Goal: Task Accomplishment & Management: Complete application form

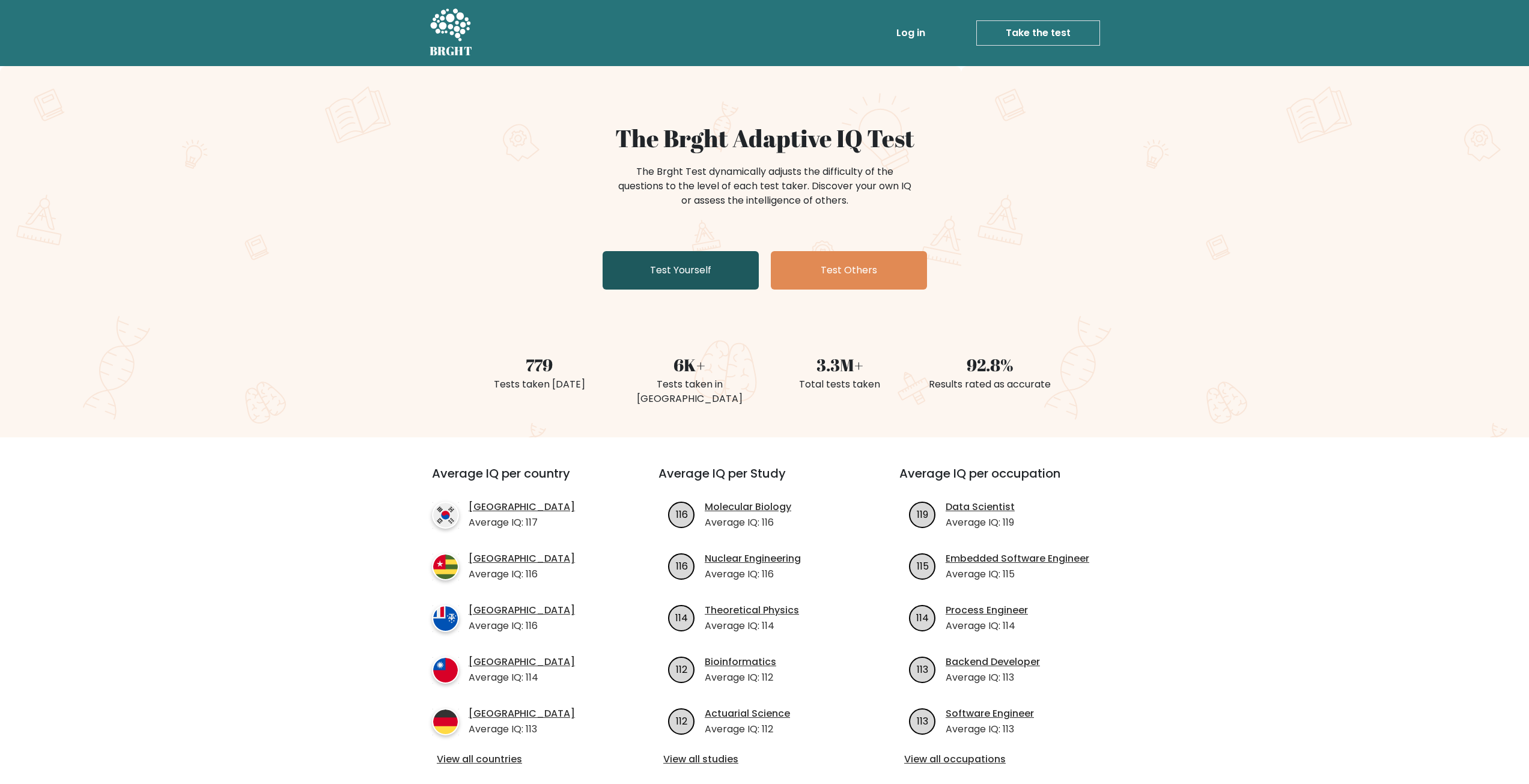
click at [652, 272] on link "Test Yourself" at bounding box center [681, 270] width 156 height 38
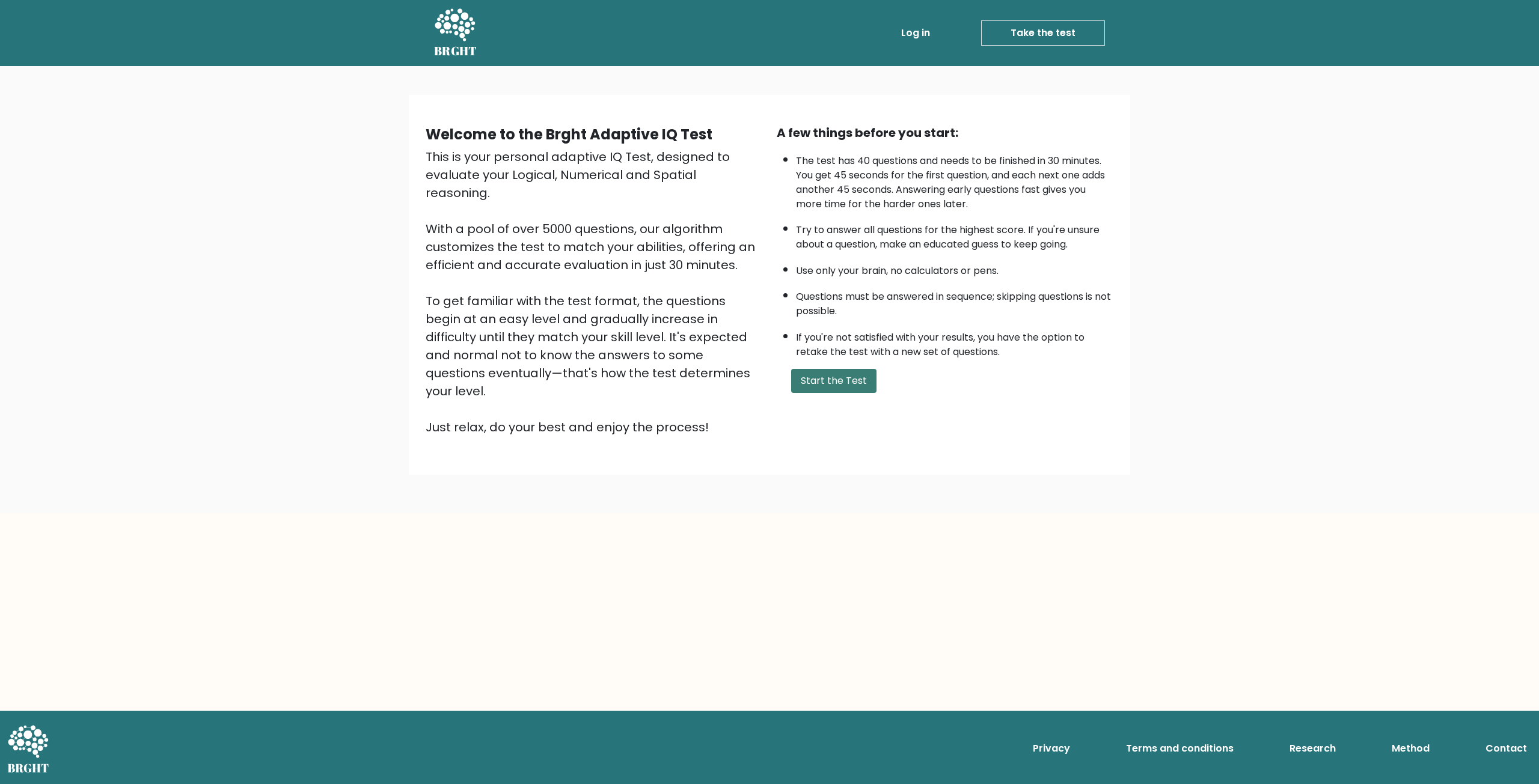
click at [849, 386] on button "Start the Test" at bounding box center [834, 381] width 86 height 24
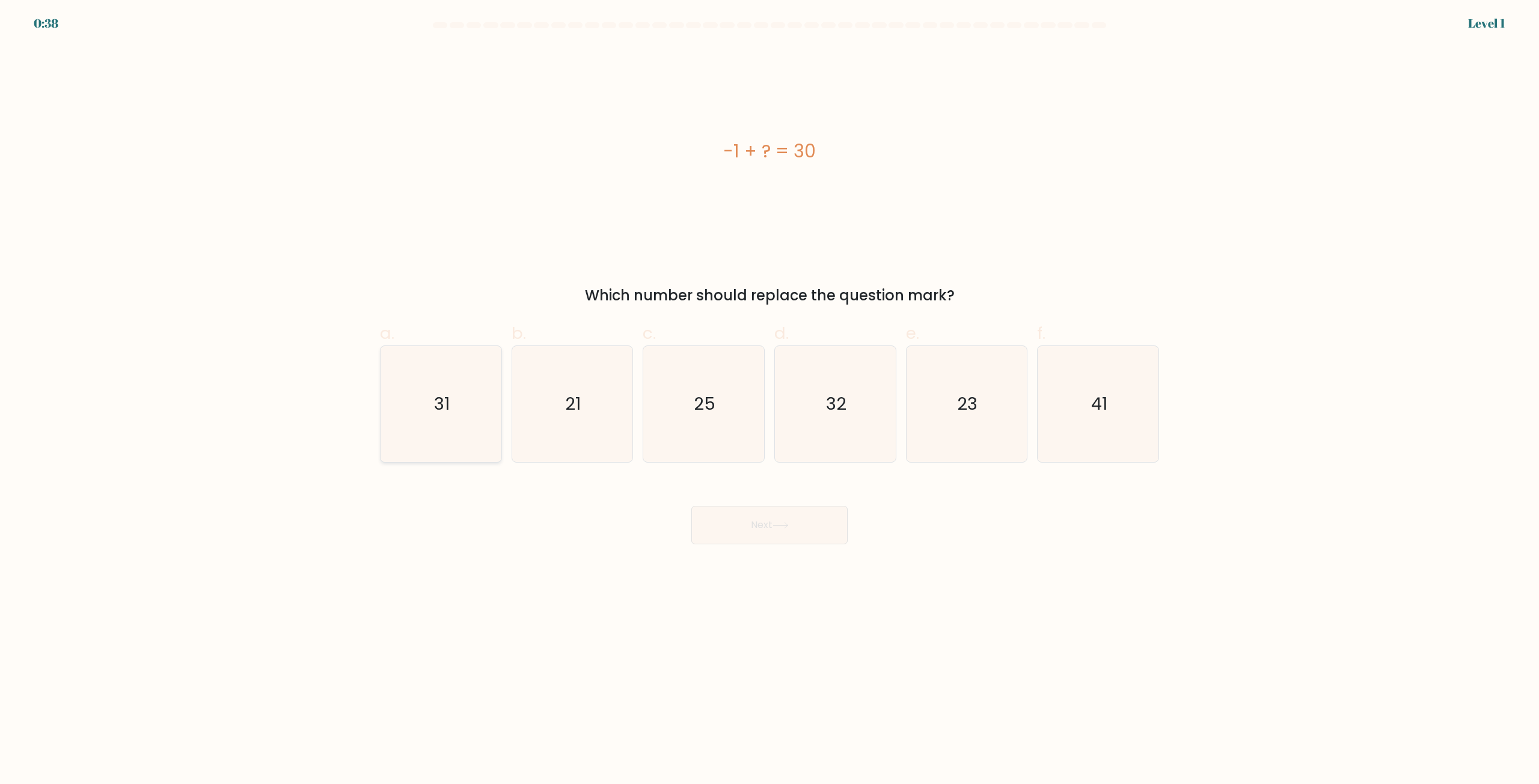
click at [433, 410] on icon "31" at bounding box center [441, 404] width 116 height 116
click at [770, 400] on input "a. 31" at bounding box center [770, 396] width 1 height 8
radio input "true"
click at [768, 522] on button "Next" at bounding box center [769, 525] width 156 height 38
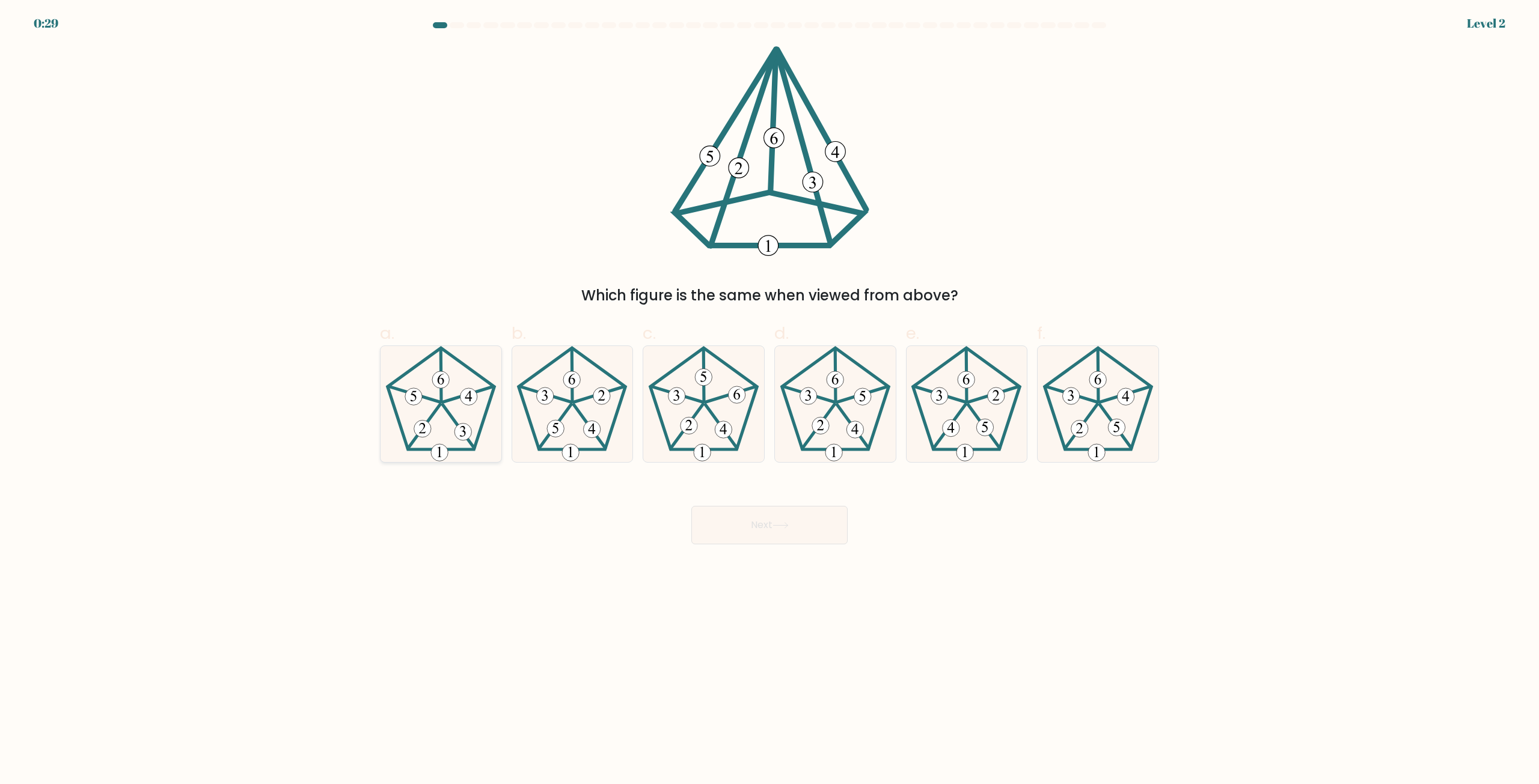
click at [421, 387] on icon at bounding box center [441, 404] width 116 height 116
click at [770, 393] on input "a." at bounding box center [770, 396] width 1 height 8
radio input "true"
click at [788, 524] on icon at bounding box center [780, 525] width 16 height 6
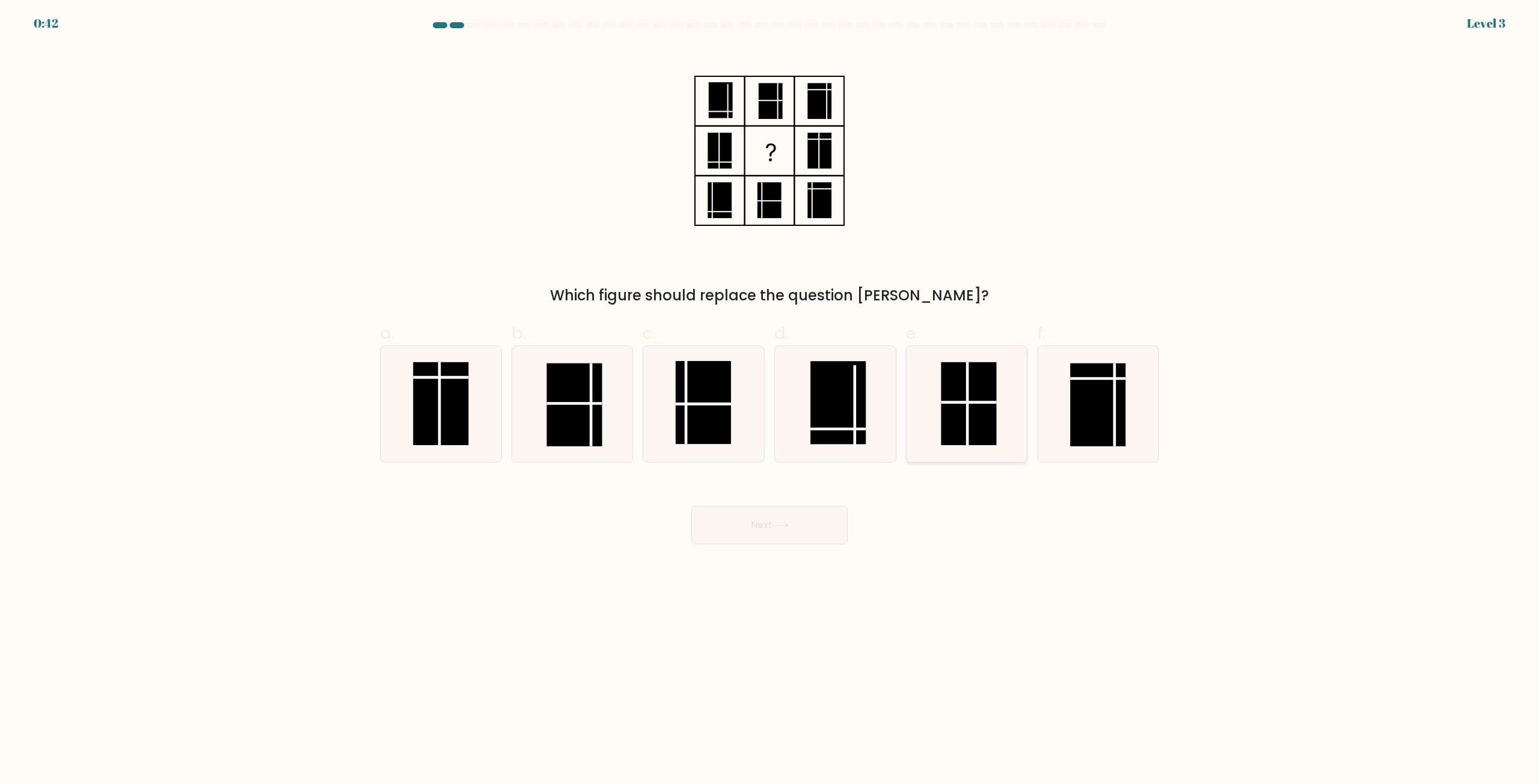
click at [964, 419] on rect at bounding box center [968, 403] width 55 height 83
click at [771, 400] on input "e." at bounding box center [770, 396] width 1 height 8
radio input "true"
click at [804, 522] on button "Next" at bounding box center [769, 525] width 156 height 38
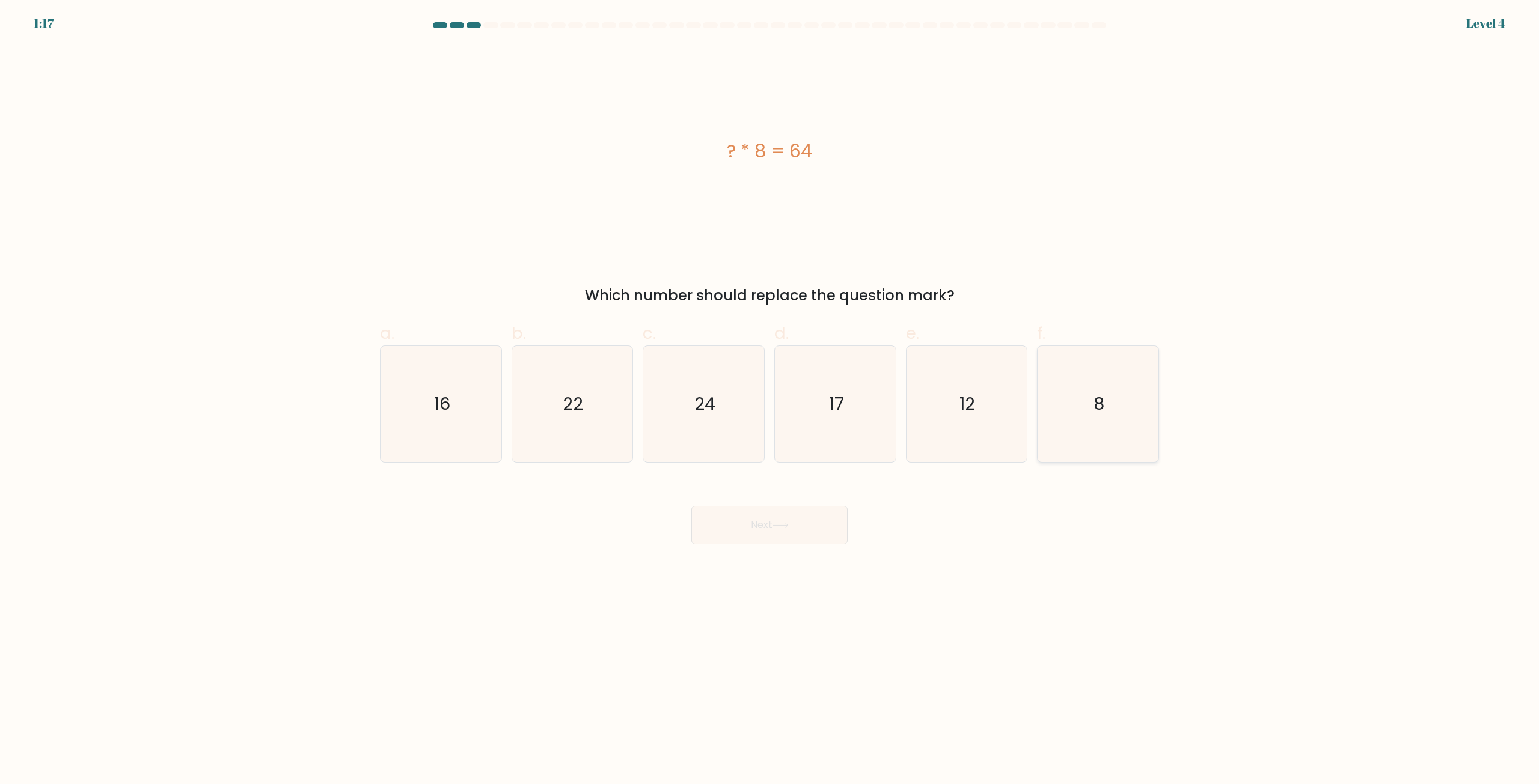
click at [1124, 410] on icon "8" at bounding box center [1098, 404] width 116 height 116
click at [771, 400] on input "f. 8" at bounding box center [770, 396] width 1 height 8
radio input "true"
click at [780, 524] on icon at bounding box center [780, 525] width 16 height 6
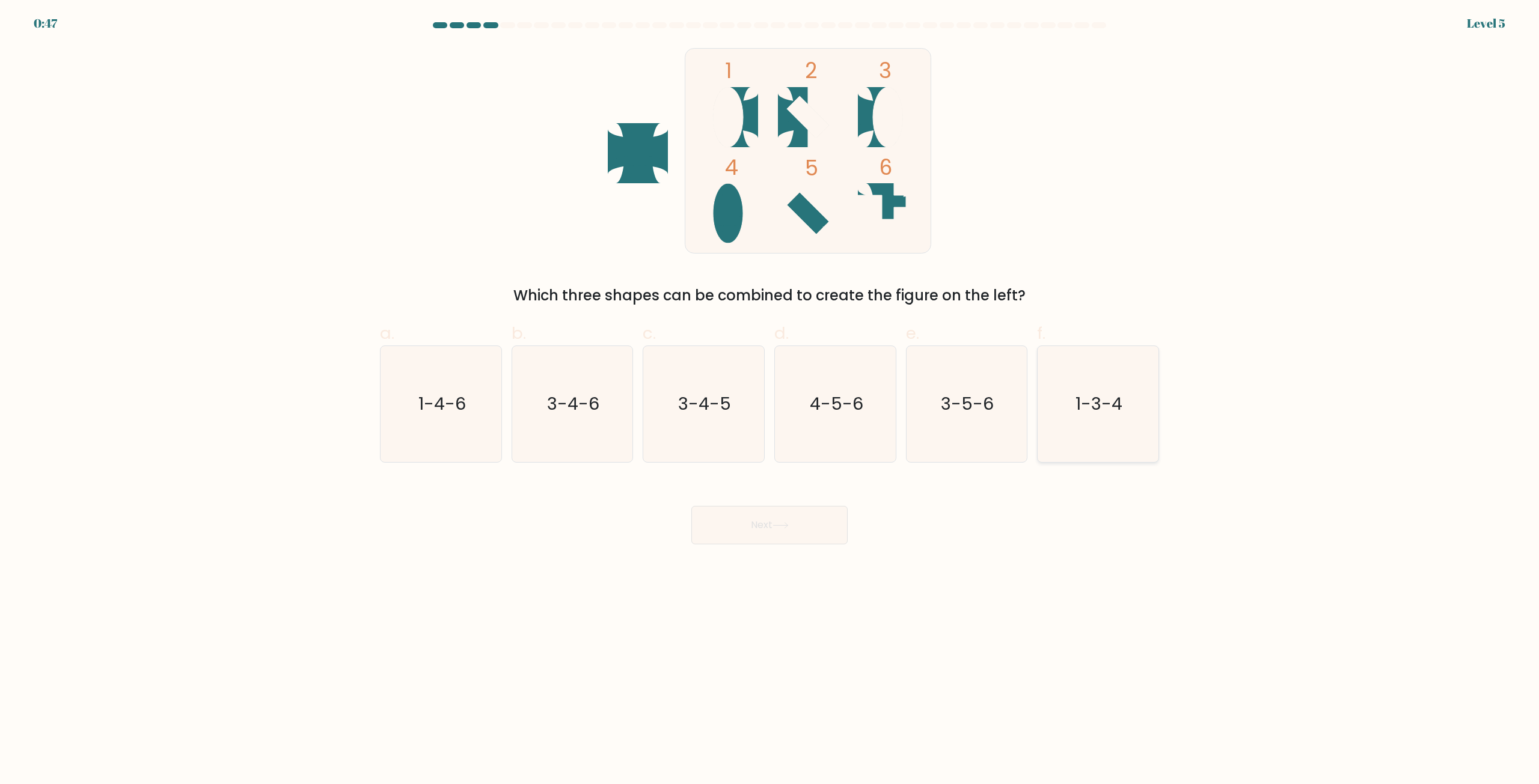
click at [1085, 406] on text "1-3-4" at bounding box center [1099, 405] width 47 height 24
click at [771, 400] on input "f. 1-3-4" at bounding box center [770, 396] width 1 height 8
radio input "true"
click at [773, 521] on button "Next" at bounding box center [769, 525] width 156 height 38
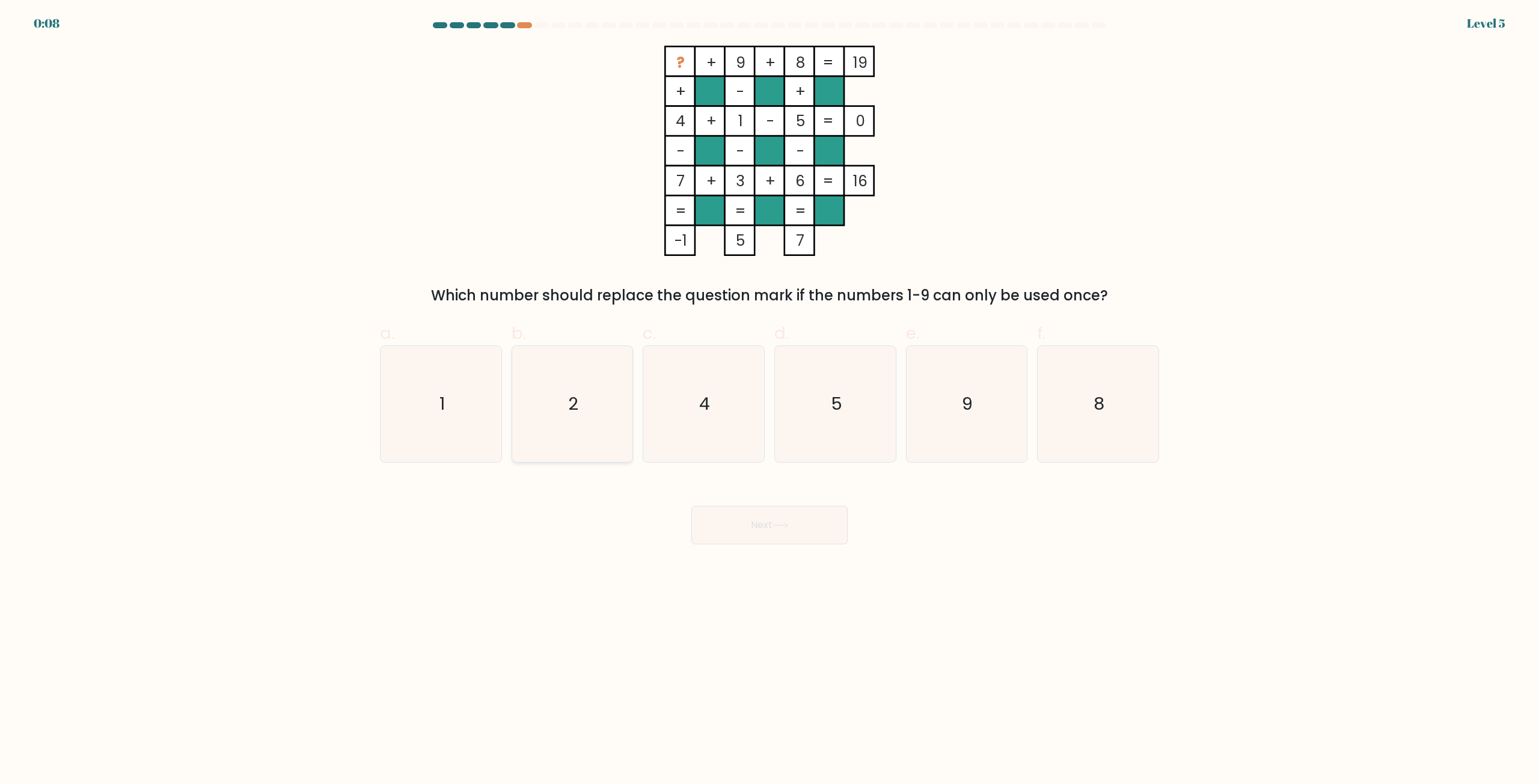
click at [554, 417] on icon "2" at bounding box center [572, 404] width 116 height 116
click at [770, 400] on input "b. 2" at bounding box center [770, 396] width 1 height 8
radio input "true"
click at [768, 522] on button "Next" at bounding box center [769, 525] width 156 height 38
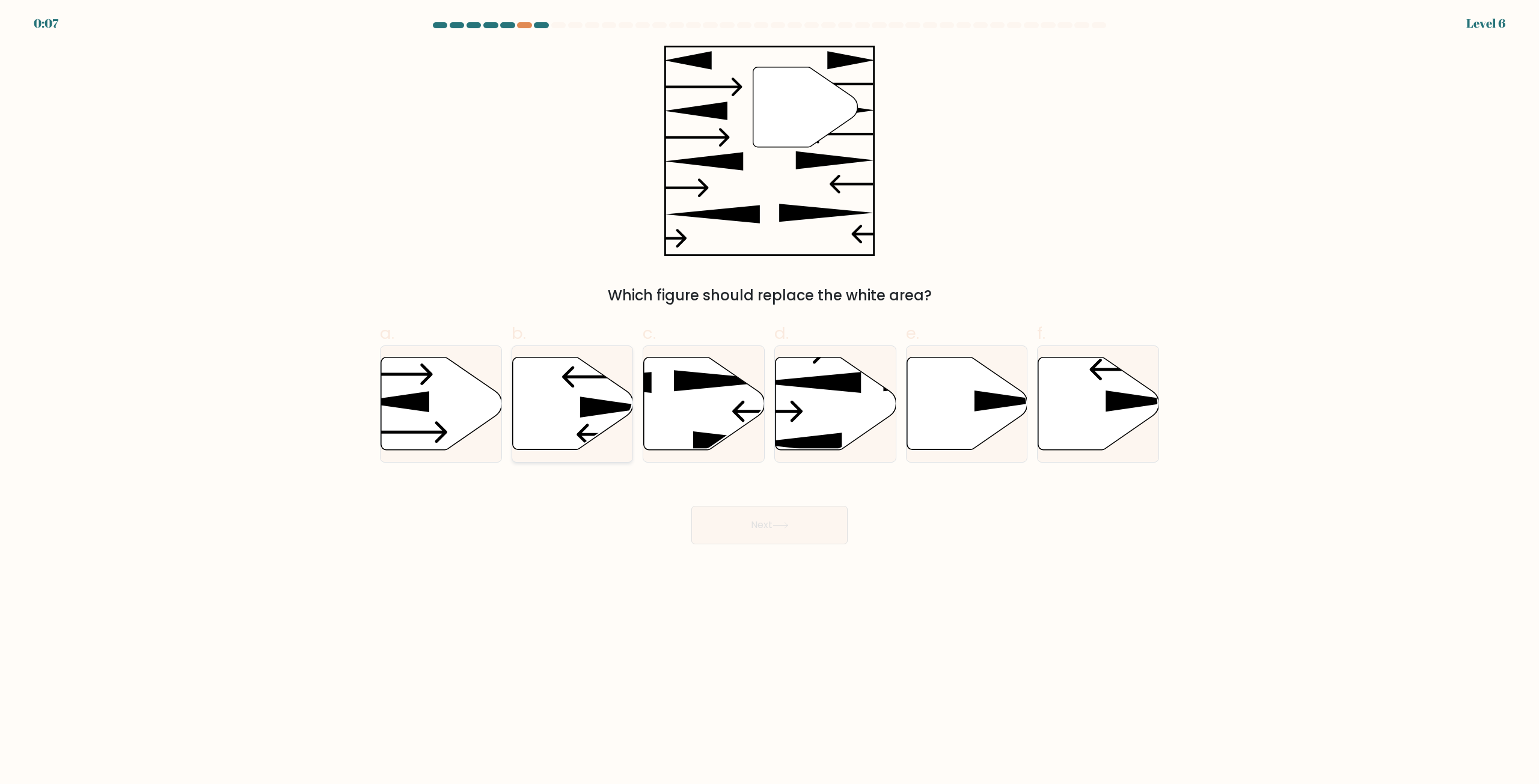
click at [551, 416] on icon at bounding box center [572, 403] width 121 height 93
click at [770, 400] on input "b." at bounding box center [770, 396] width 1 height 8
radio input "true"
click at [814, 522] on button "Next" at bounding box center [769, 525] width 156 height 38
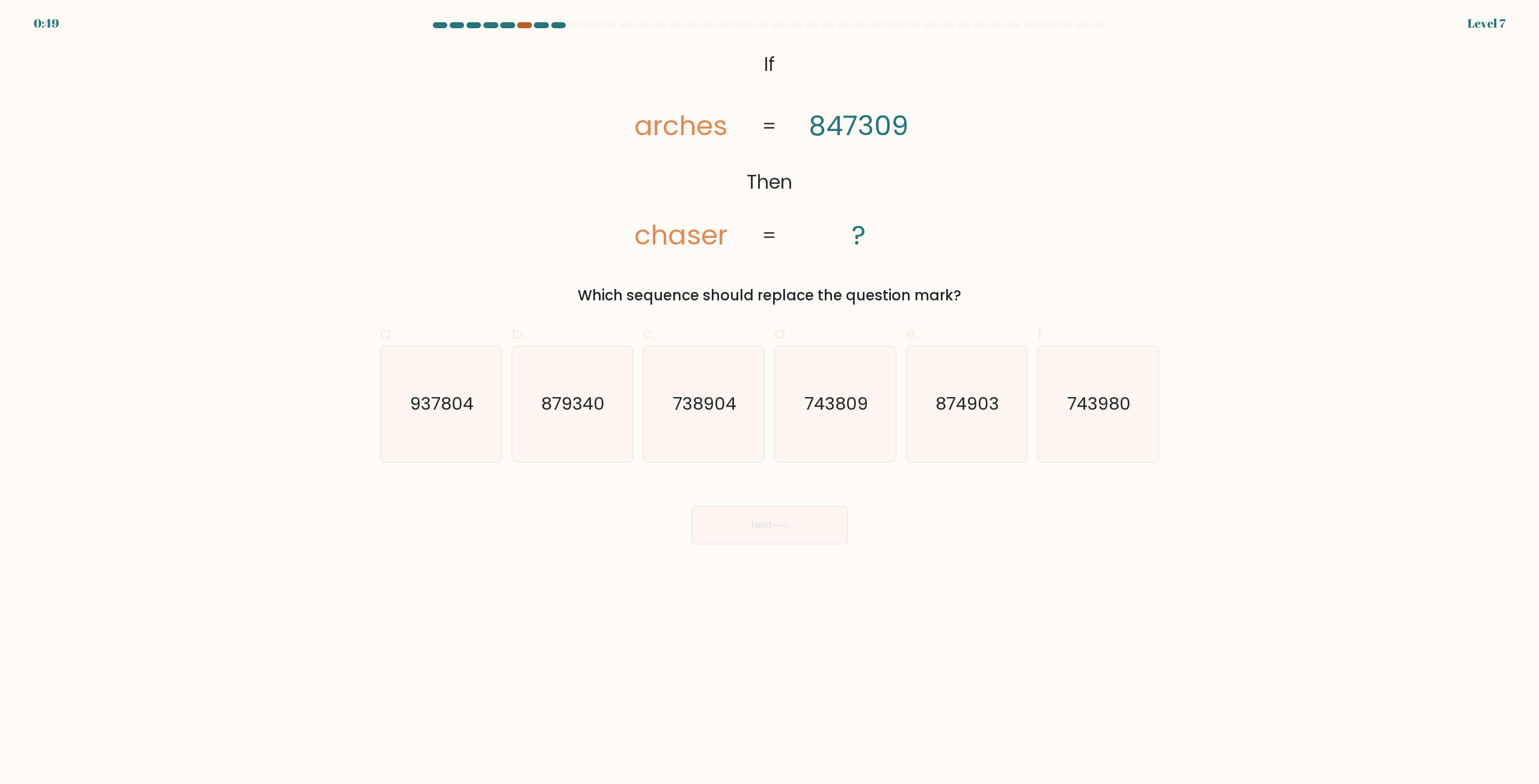
click at [526, 24] on div at bounding box center [524, 25] width 15 height 6
click at [527, 26] on div at bounding box center [524, 25] width 15 height 6
click at [527, 26] on div at bounding box center [524, 25] width 15 height 6
click at [571, 26] on div at bounding box center [575, 25] width 15 height 6
click at [557, 23] on div at bounding box center [558, 25] width 15 height 6
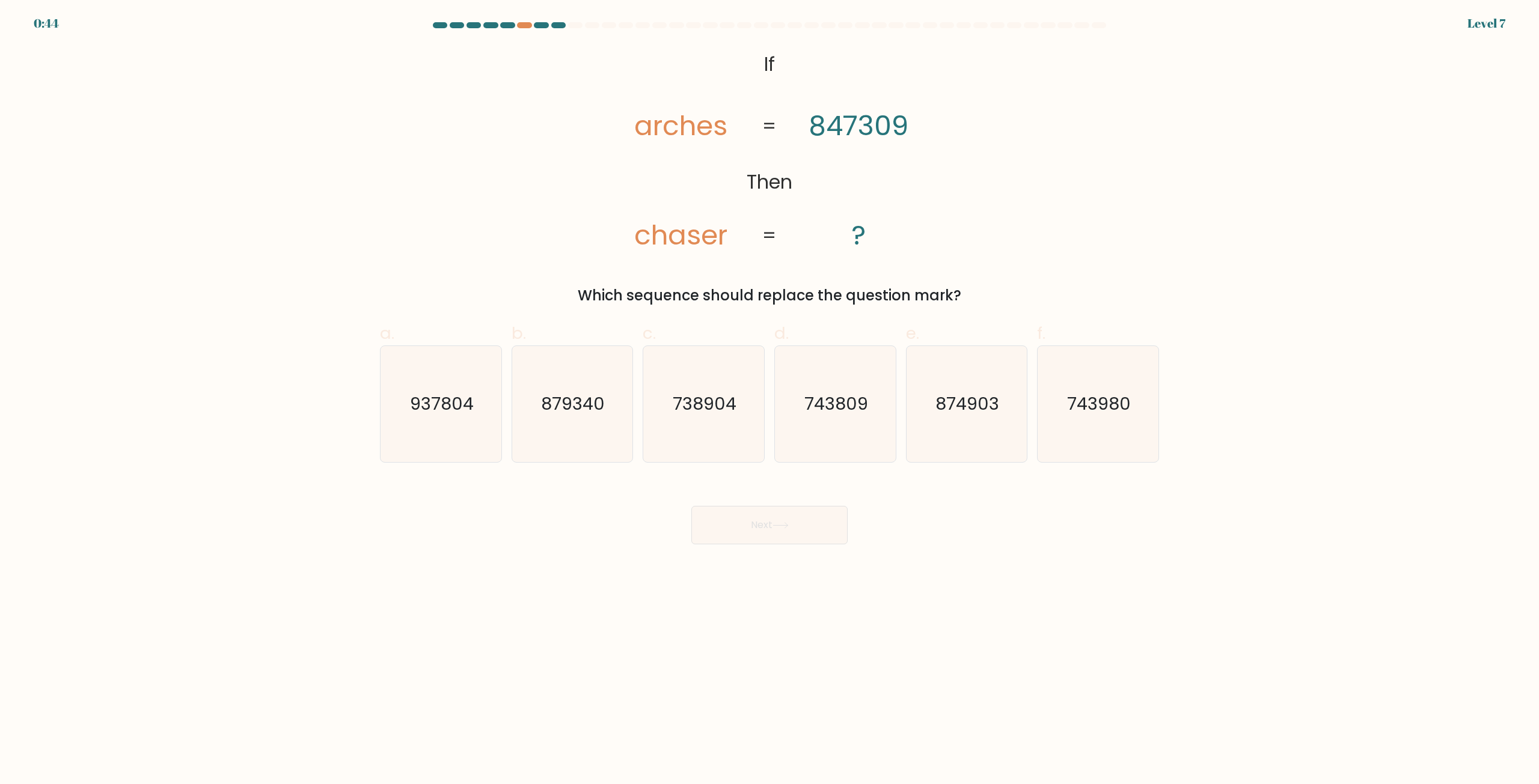
drag, startPoint x: 562, startPoint y: 26, endPoint x: 541, endPoint y: 19, distance: 22.1
click at [562, 25] on div at bounding box center [558, 25] width 15 height 6
click at [529, 22] on div at bounding box center [524, 25] width 15 height 6
click at [521, 24] on div at bounding box center [524, 25] width 15 height 6
click at [561, 26] on div at bounding box center [558, 25] width 15 height 6
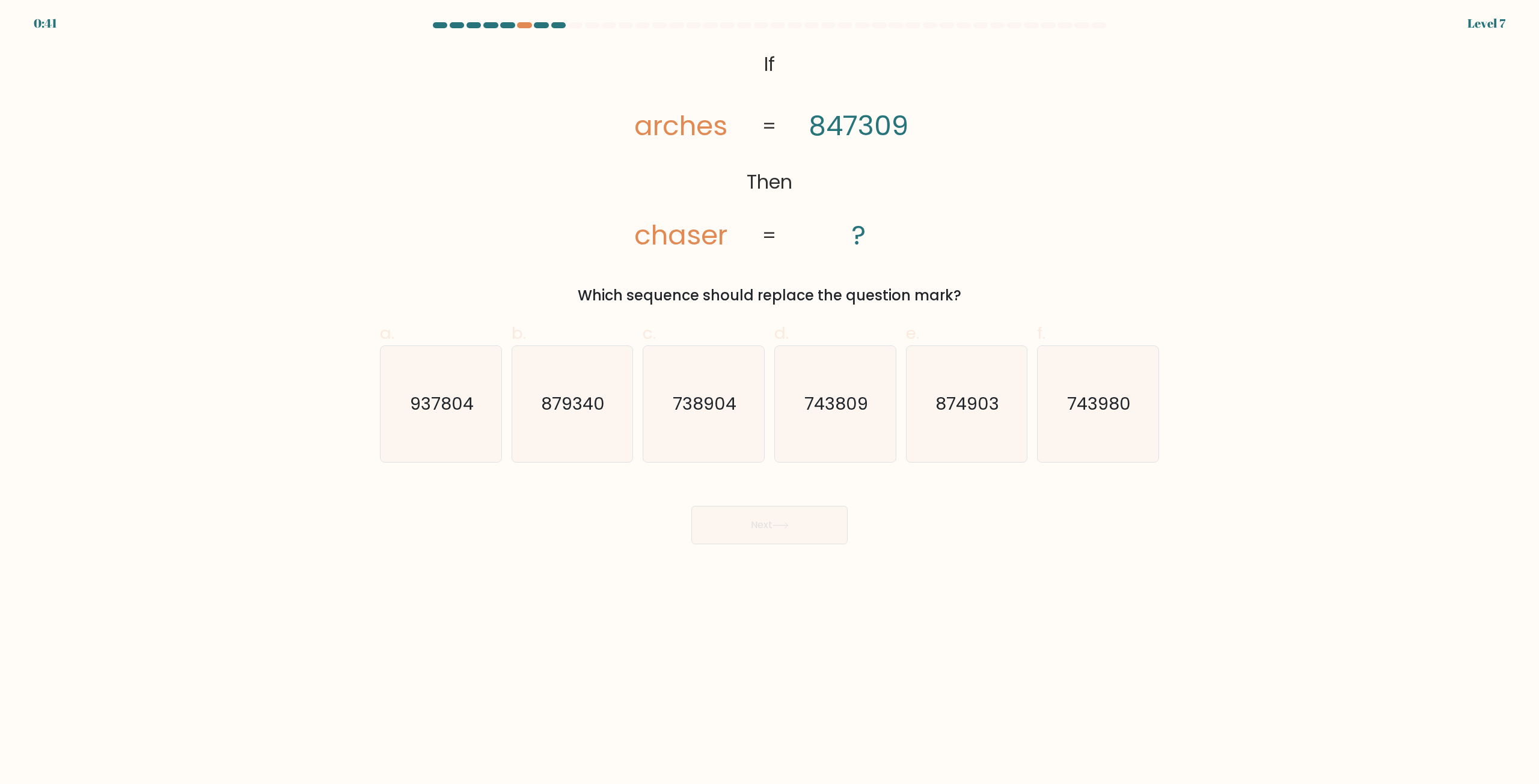
click at [556, 22] on div "0:41 Level 7" at bounding box center [769, 16] width 1539 height 33
click at [443, 401] on text "937804" at bounding box center [442, 405] width 63 height 24
click at [770, 400] on input "a. 937804" at bounding box center [770, 396] width 1 height 8
radio input "true"
click at [760, 526] on button "Next" at bounding box center [769, 525] width 156 height 38
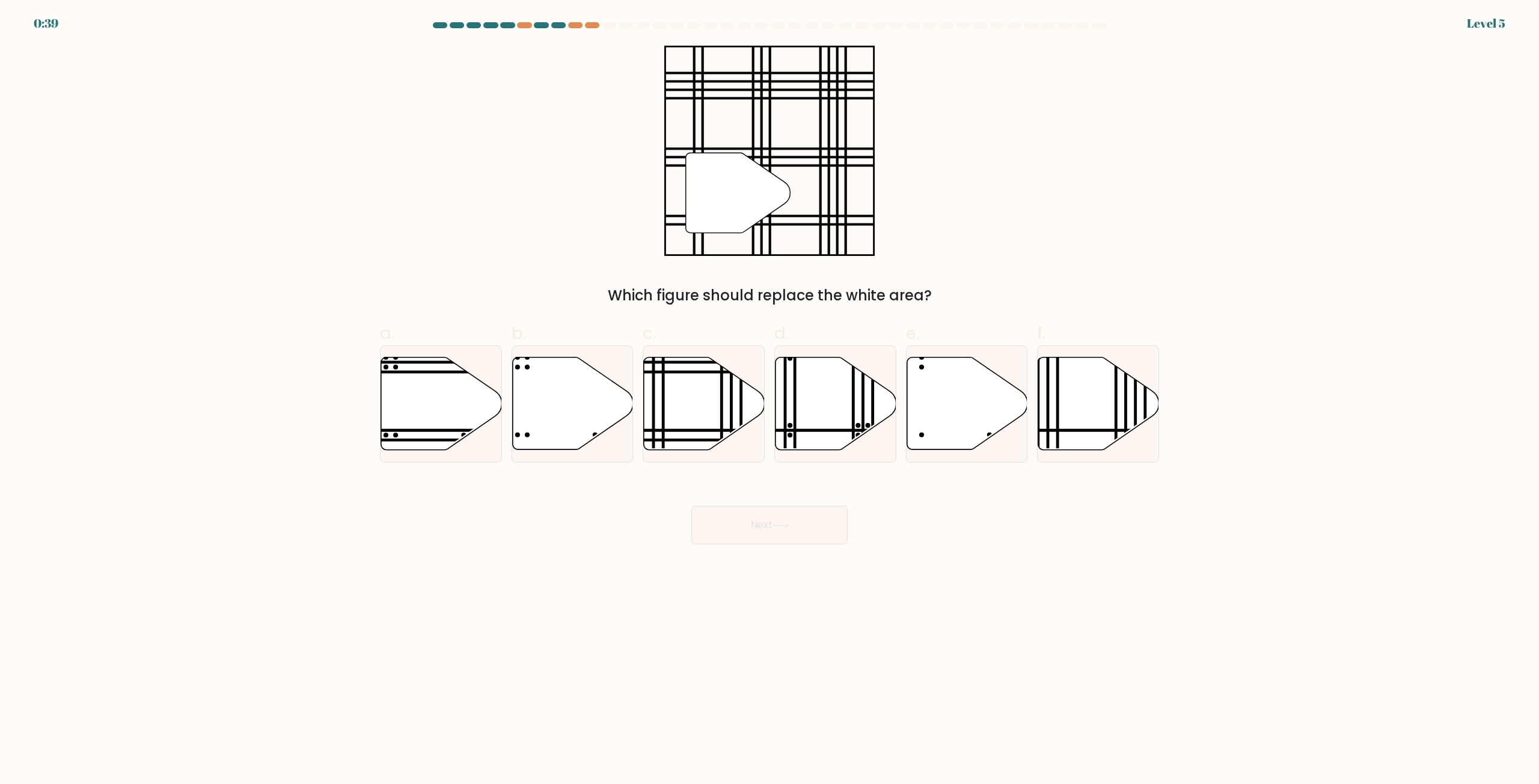
click at [728, 192] on icon at bounding box center [738, 193] width 105 height 80
